Goal: Task Accomplishment & Management: Check status

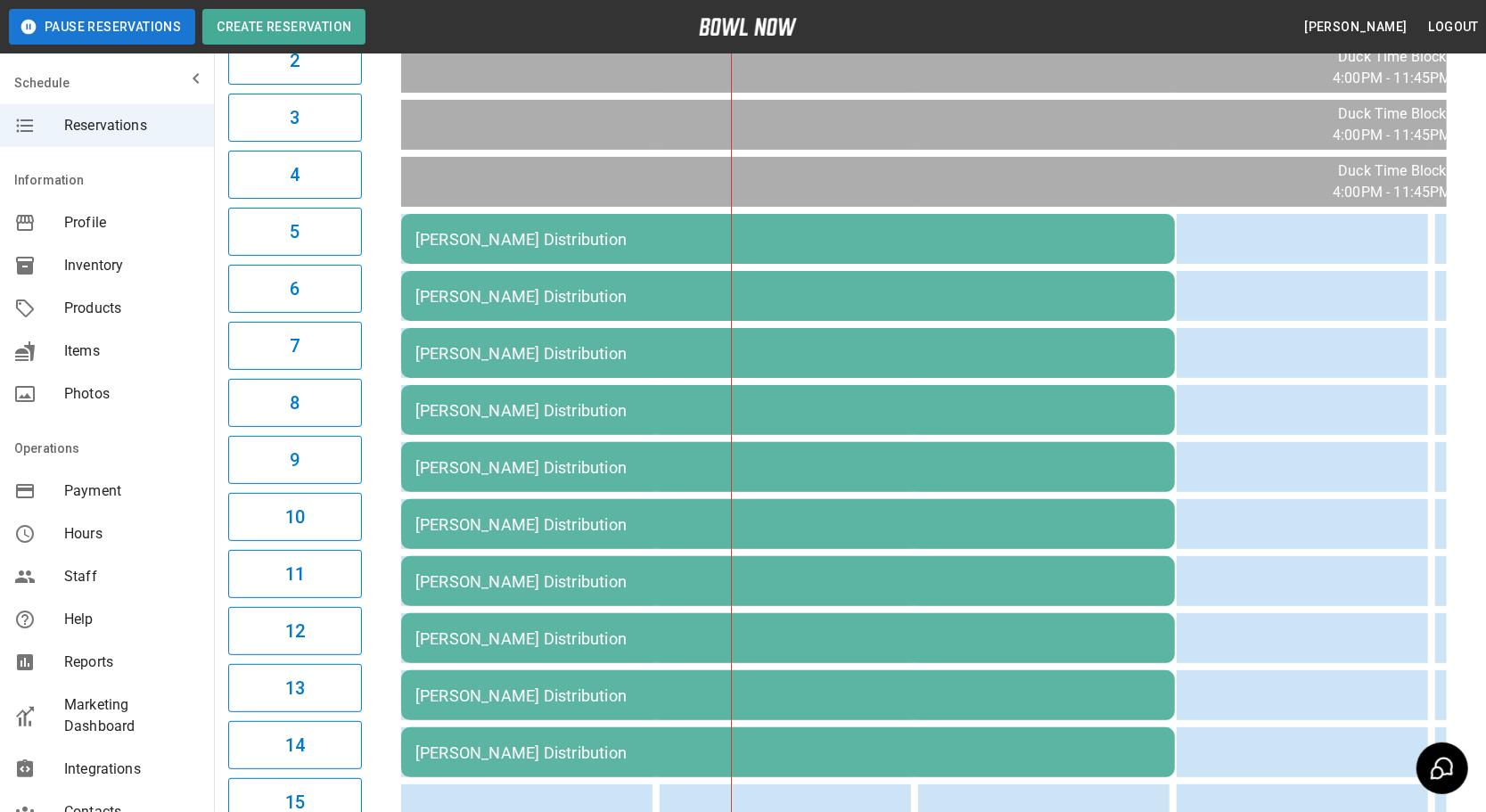
click at [685, 264] on td "[PERSON_NAME] Distribution" at bounding box center [788, 238] width 773 height 50
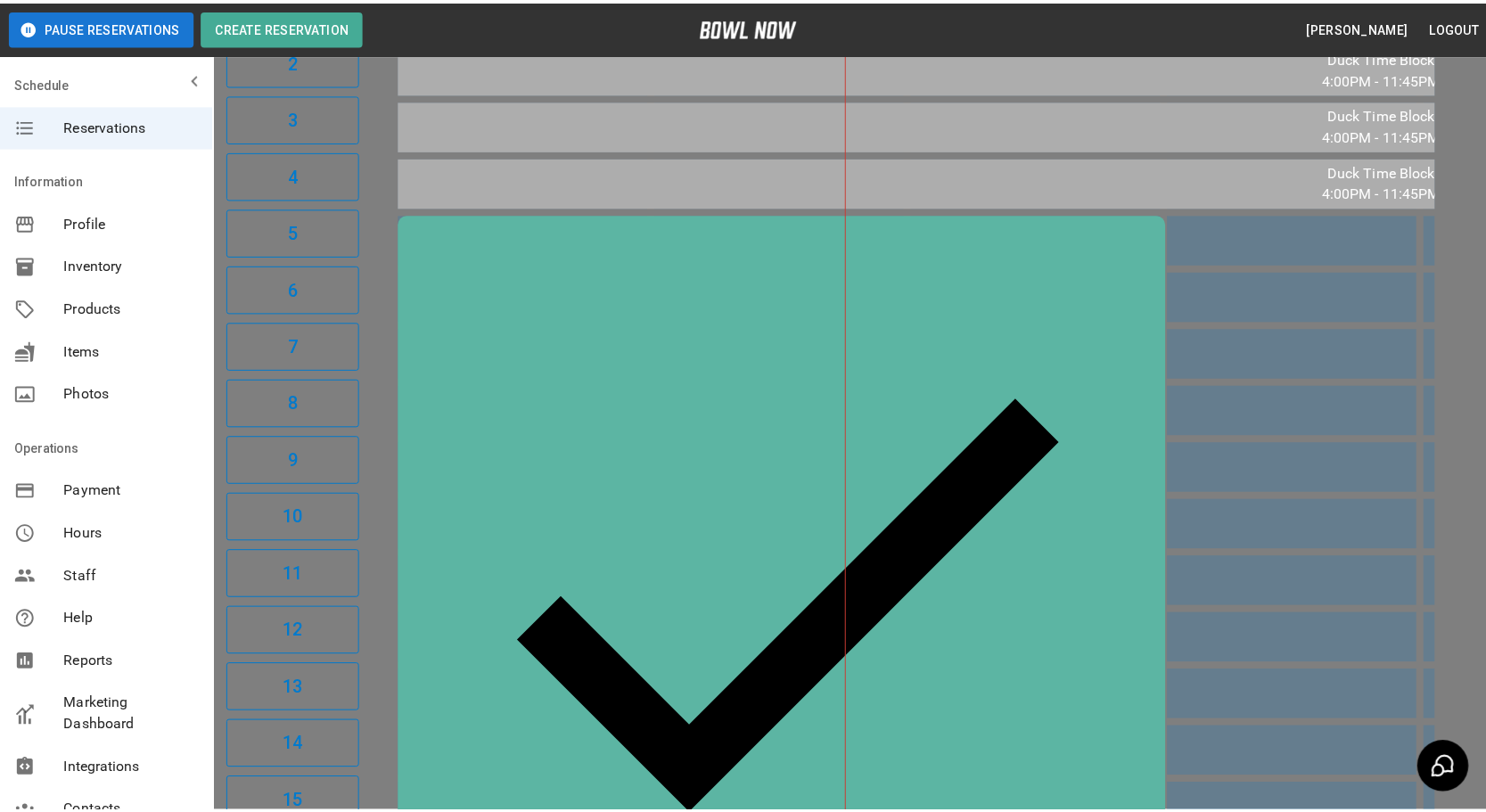
scroll to position [28, 0]
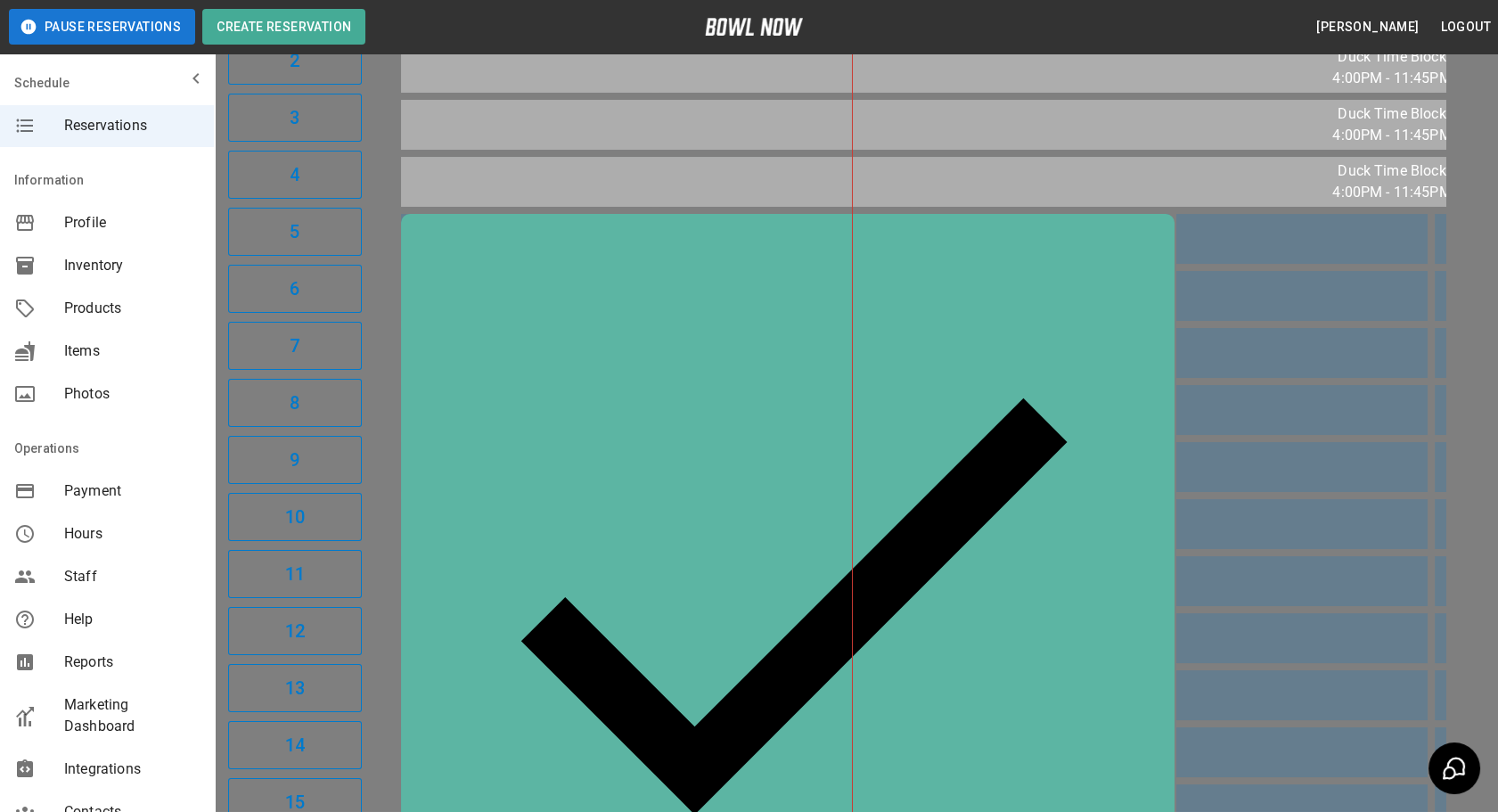
click at [1285, 605] on div at bounding box center [749, 406] width 1498 height 812
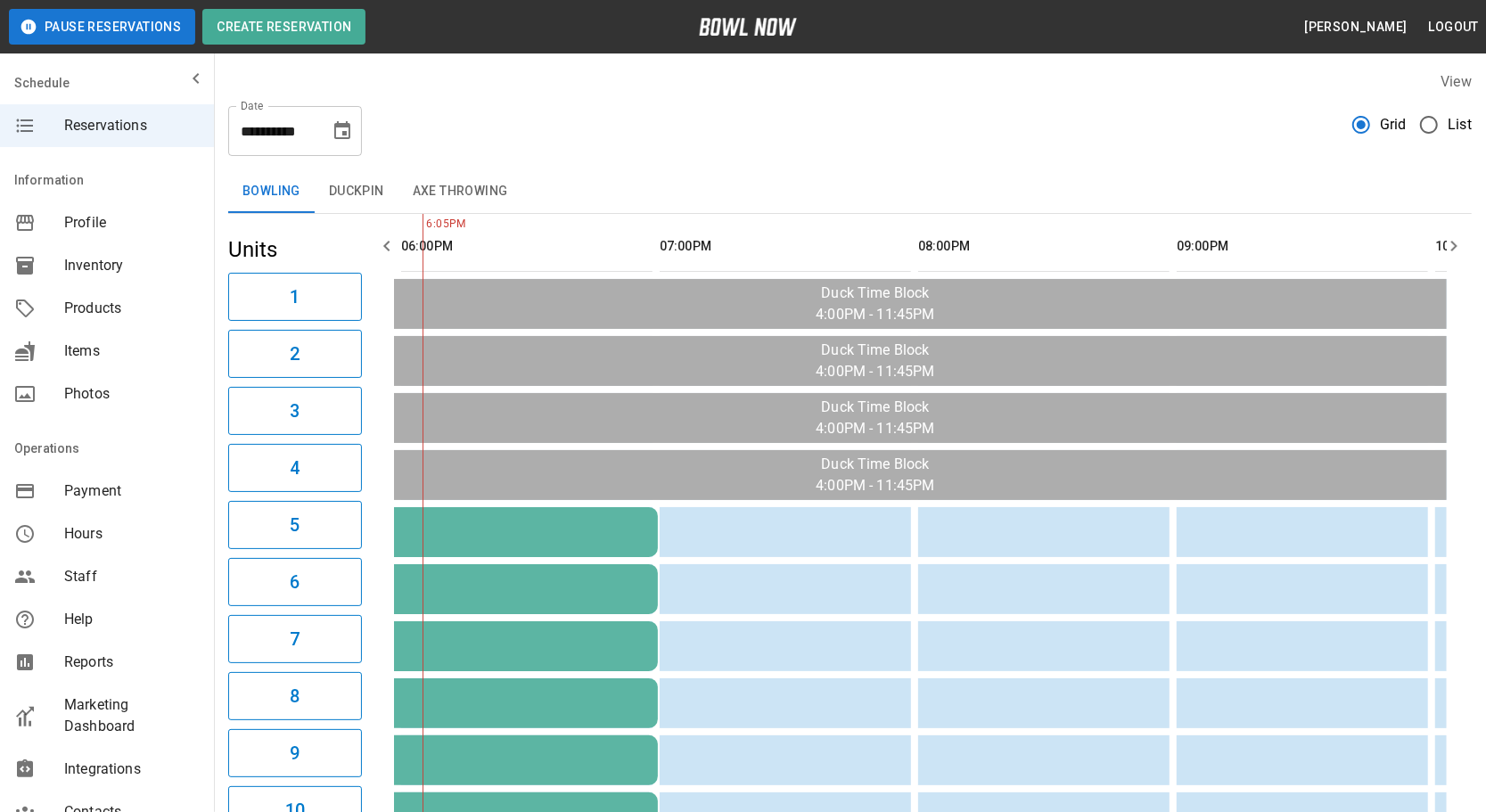
click at [345, 197] on button "Duckpin" at bounding box center [356, 191] width 84 height 43
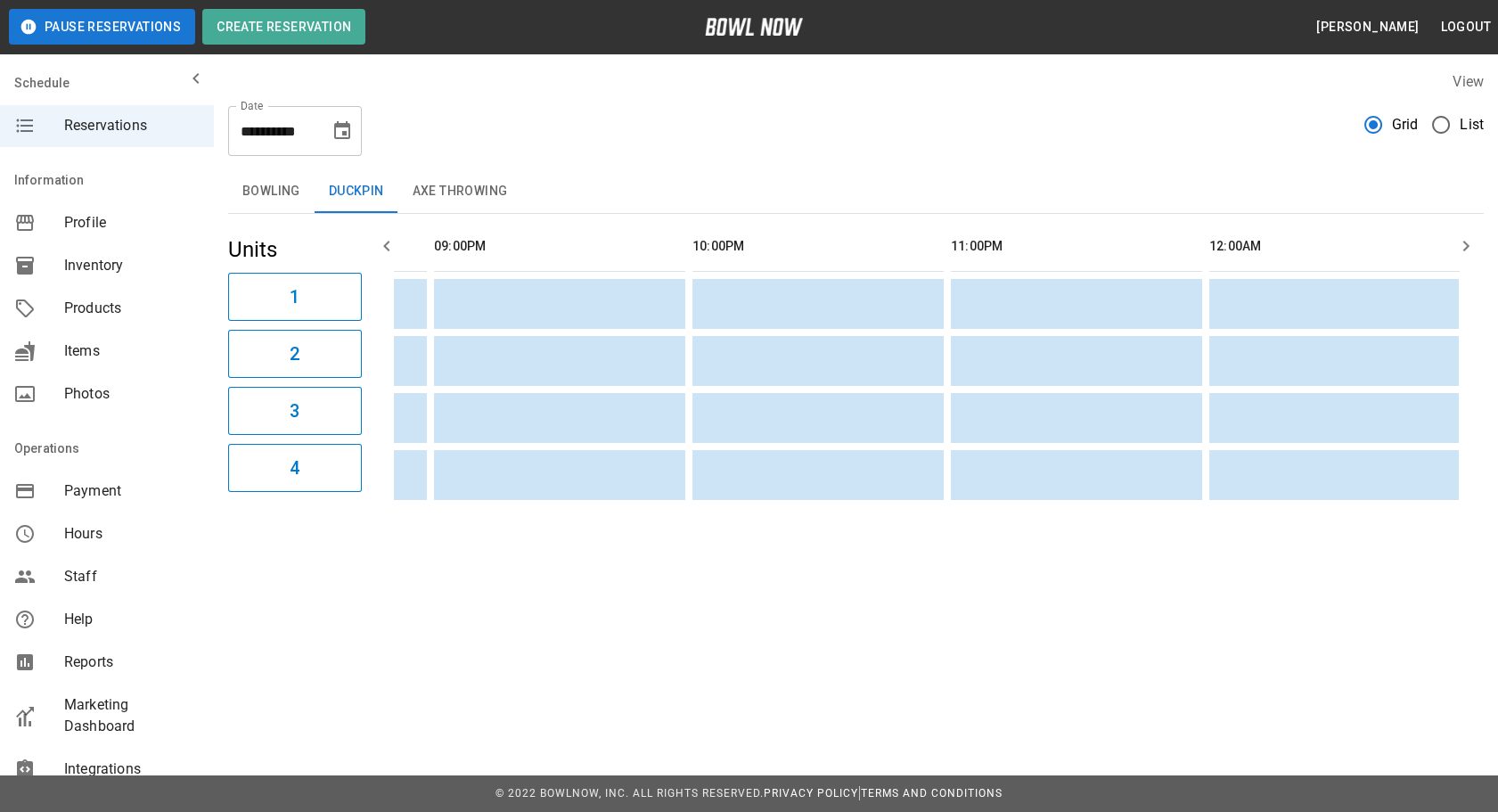
scroll to position [0, 328]
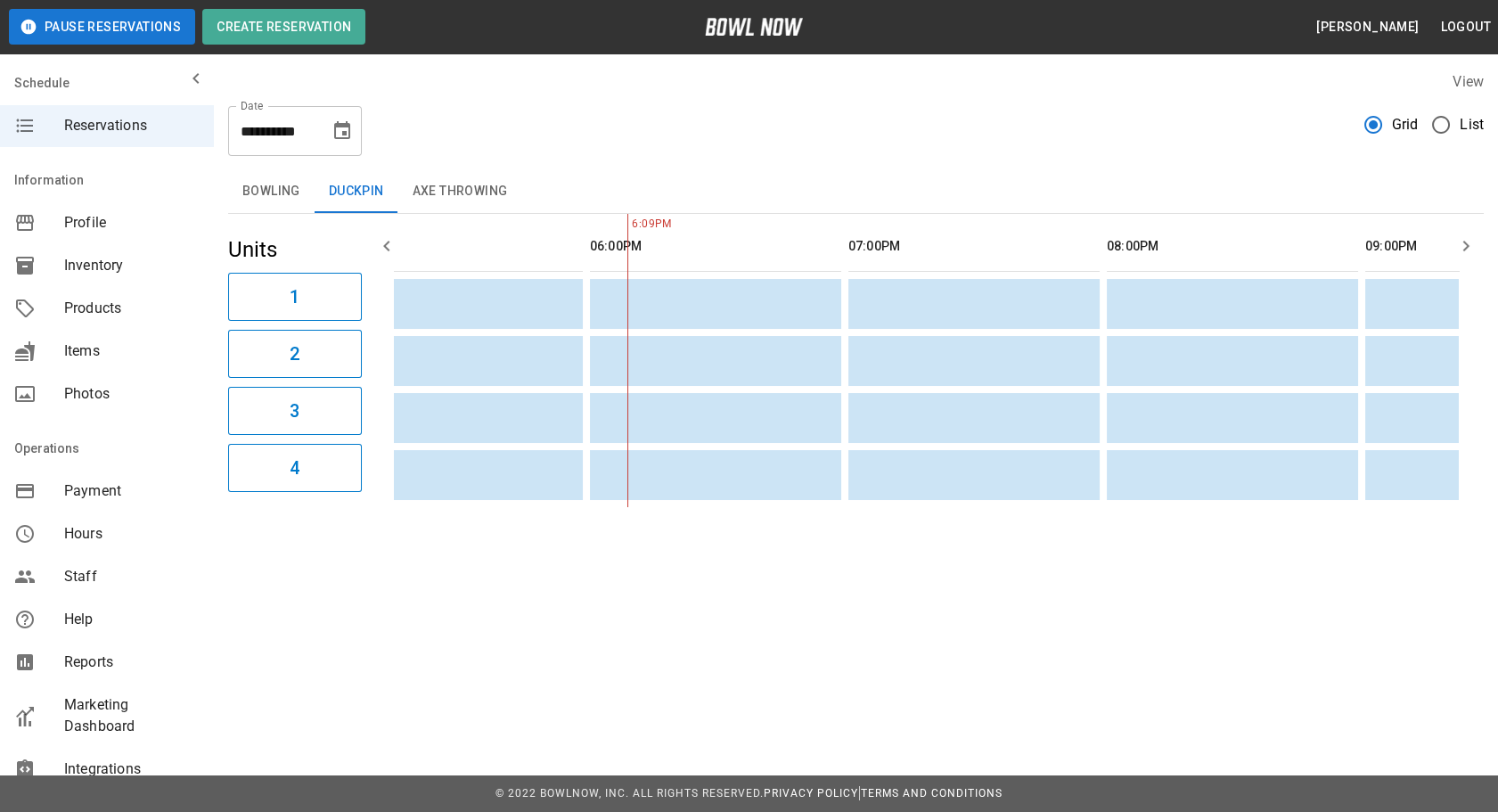
click at [424, 193] on button "Axe Throwing" at bounding box center [460, 191] width 123 height 43
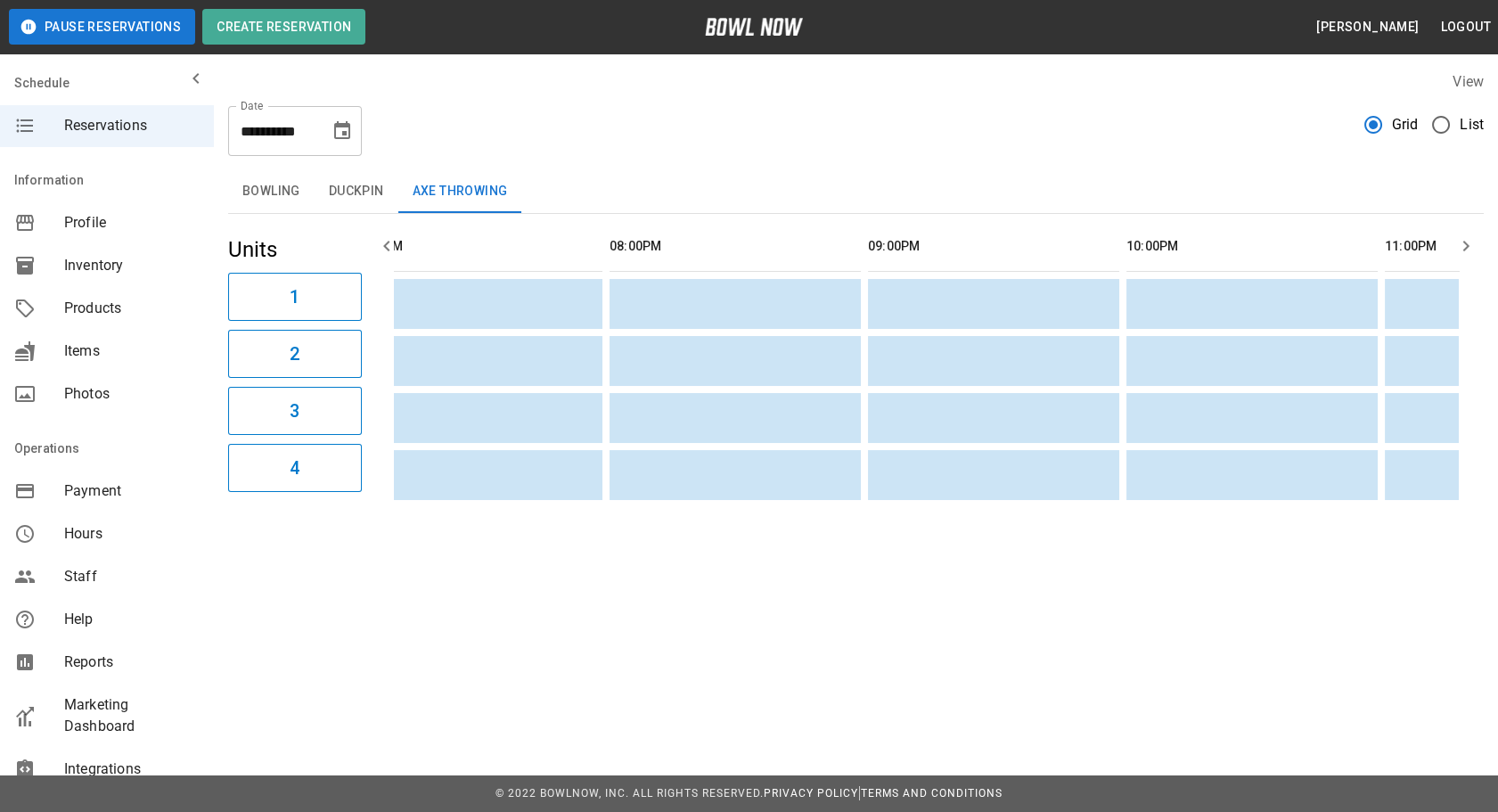
scroll to position [0, 0]
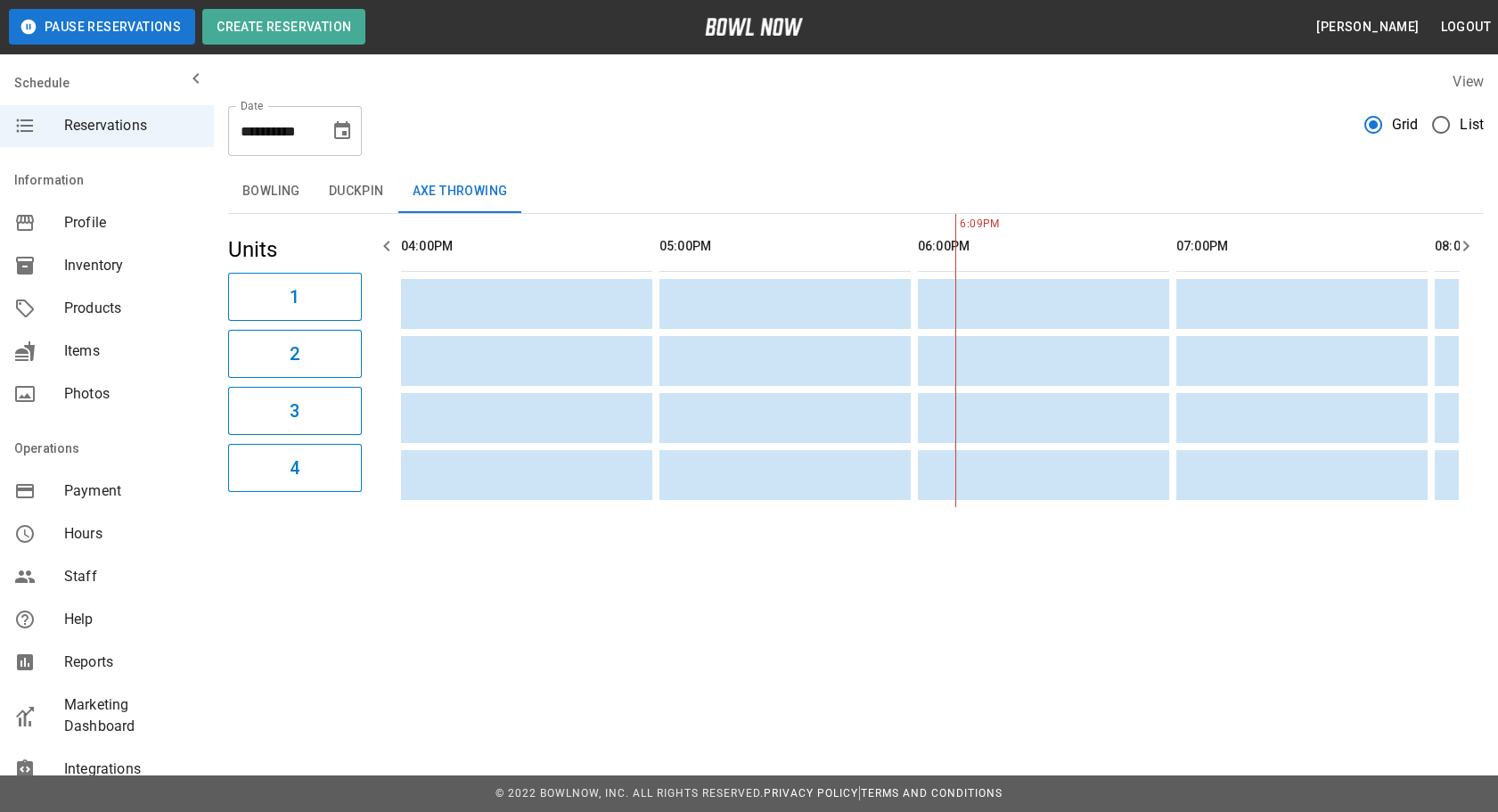
click at [267, 195] on button "Bowling" at bounding box center [271, 191] width 86 height 43
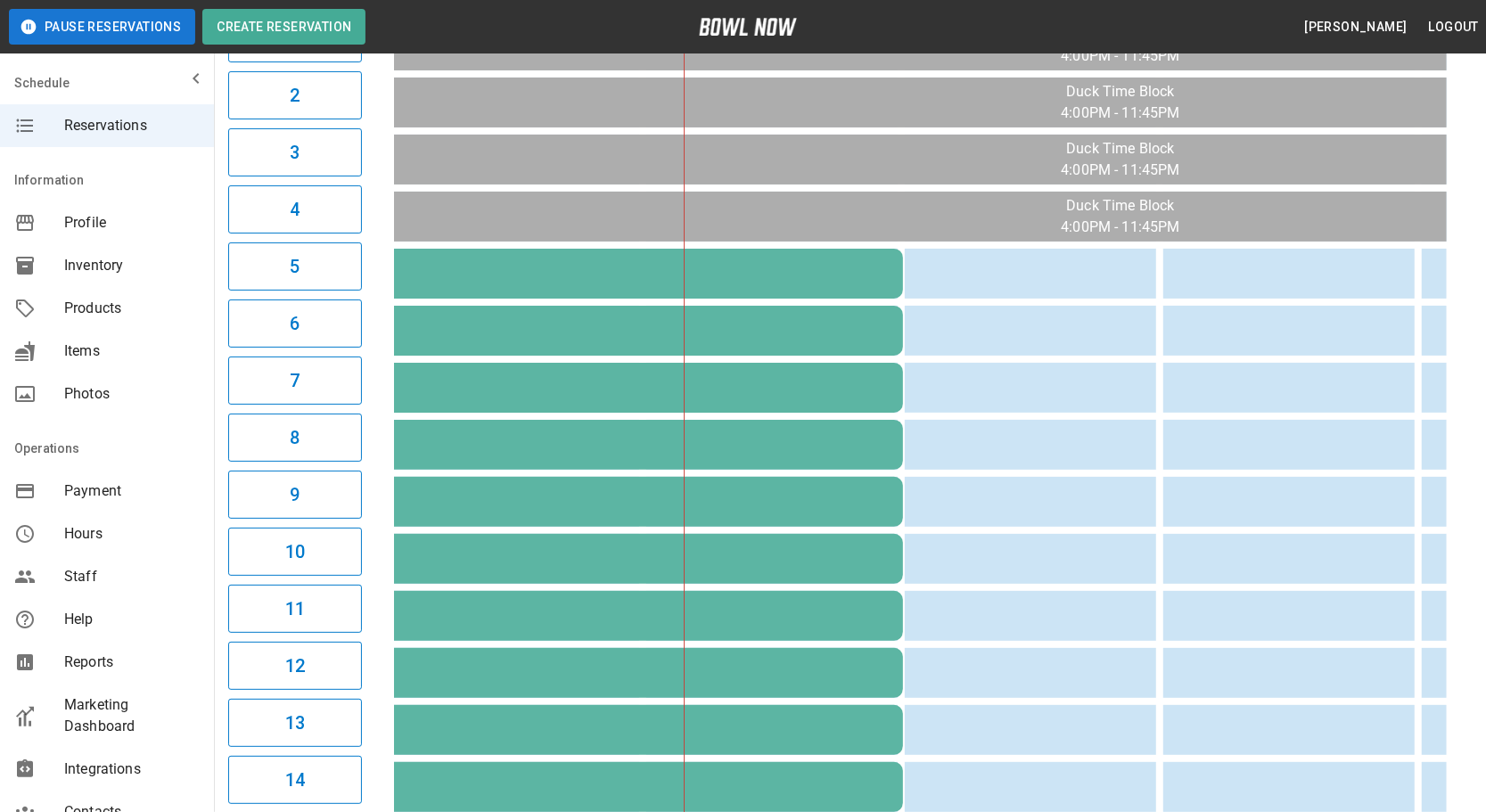
scroll to position [0, 333]
